Goal: Find specific page/section: Find specific page/section

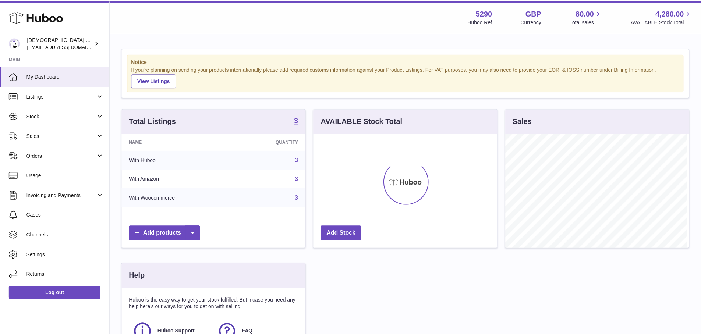
scroll to position [115, 185]
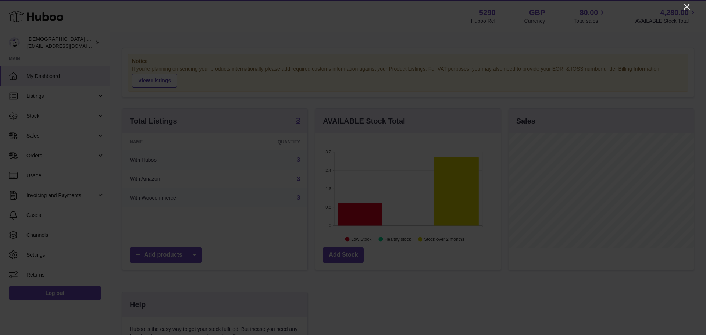
click at [687, 6] on icon "Close" at bounding box center [687, 6] width 9 height 9
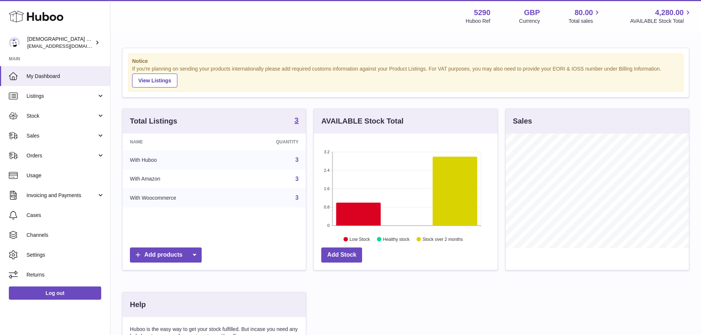
scroll to position [367773, 367705]
click at [47, 116] on span "Stock" at bounding box center [61, 116] width 70 height 7
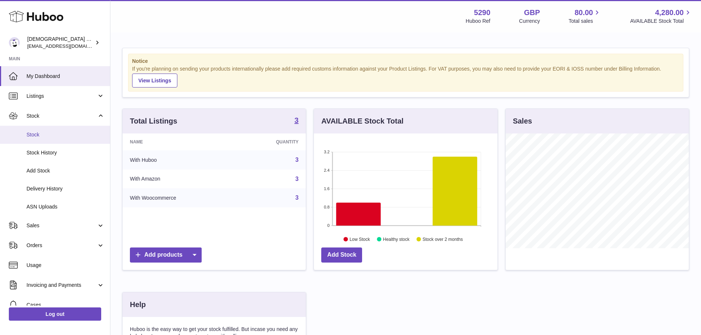
click at [50, 138] on span "Stock" at bounding box center [65, 134] width 78 height 7
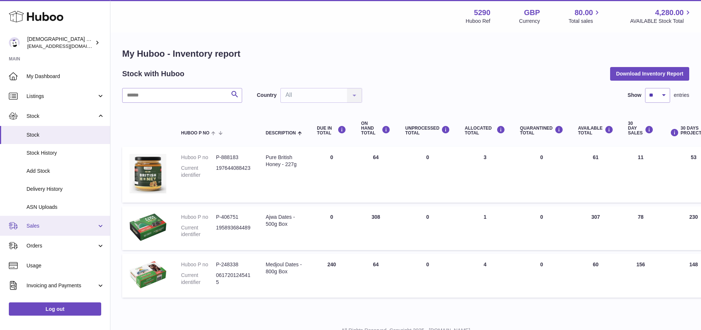
click at [63, 226] on span "Sales" at bounding box center [61, 225] width 70 height 7
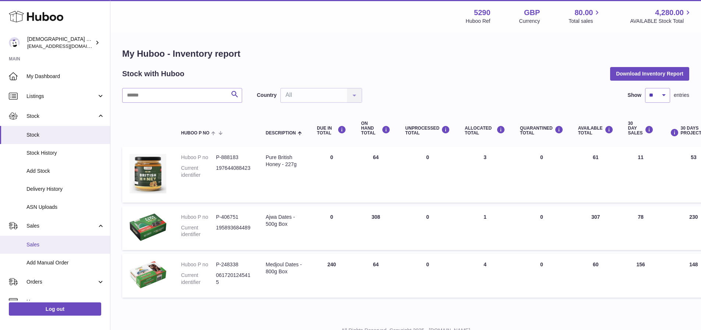
click at [61, 242] on span "Sales" at bounding box center [65, 244] width 78 height 7
